Goal: Task Accomplishment & Management: Manage account settings

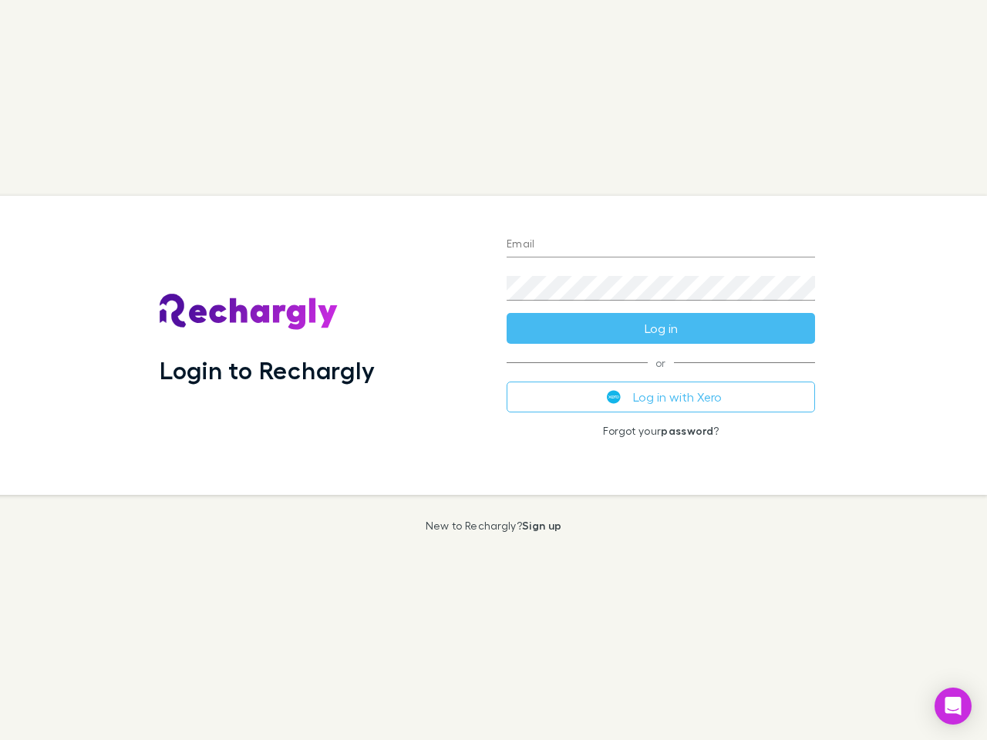
click at [493, 370] on div "Login to Rechargly" at bounding box center [320, 345] width 347 height 299
click at [661, 245] on input "Email" at bounding box center [661, 245] width 308 height 25
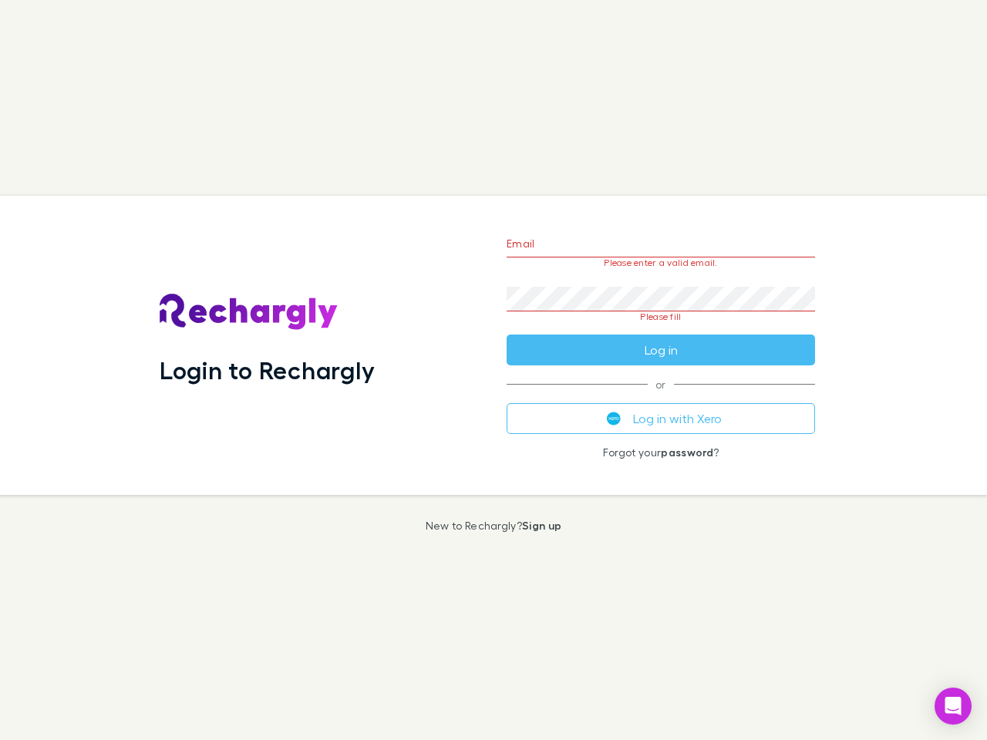
click at [661, 328] on form "Email Please enter a valid email. Password Please fill Log in" at bounding box center [661, 292] width 308 height 145
click at [661, 397] on div "Email Please enter a valid email. Password Please fill Log in or Log in with Xe…" at bounding box center [660, 345] width 333 height 299
click at [953, 706] on icon "Open Intercom Messenger" at bounding box center [953, 706] width 16 height 19
